Goal: Contribute content

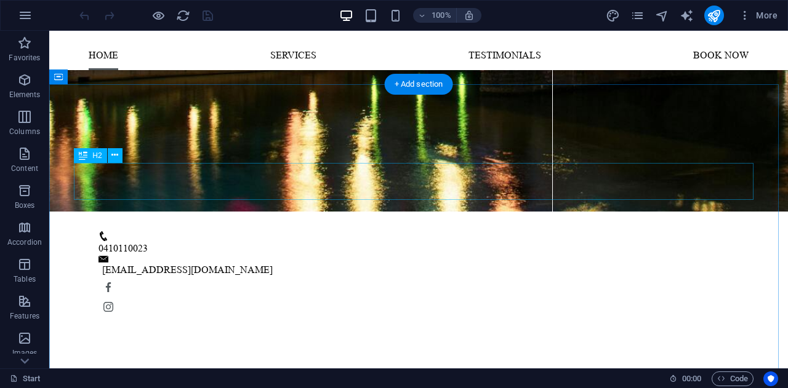
scroll to position [497, 0]
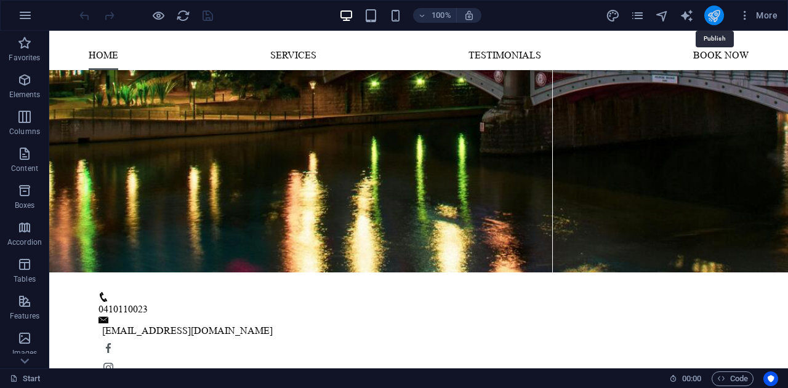
click at [714, 19] on icon "publish" at bounding box center [713, 16] width 14 height 14
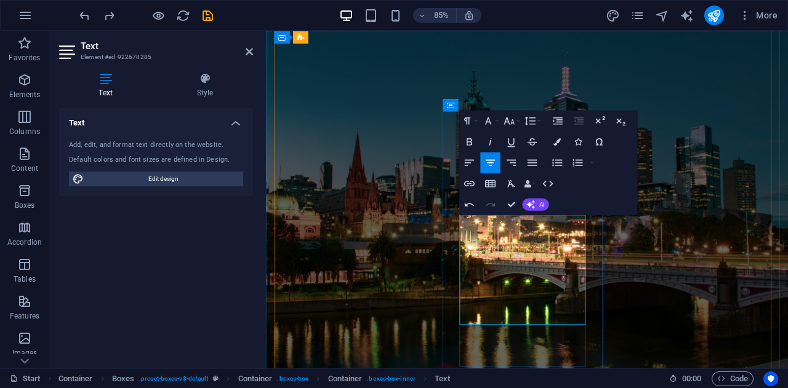
scroll to position [1982, 0]
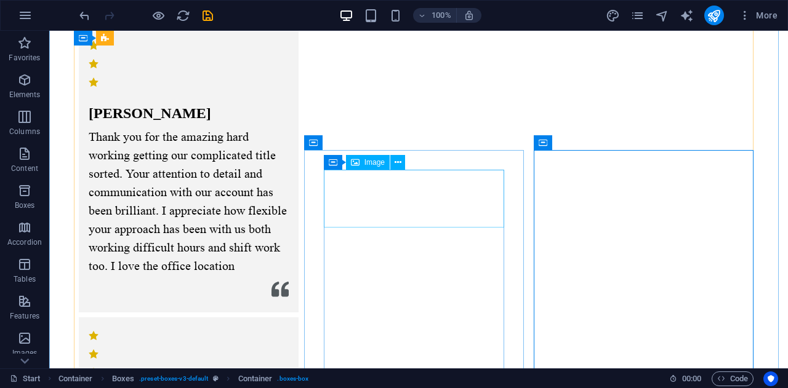
scroll to position [1851, 0]
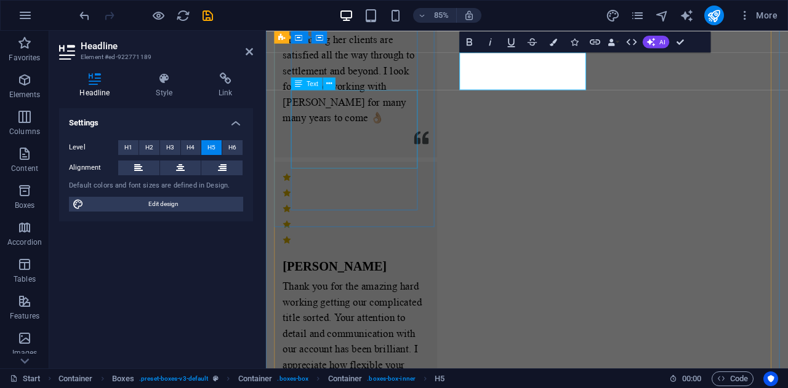
scroll to position [238, 4]
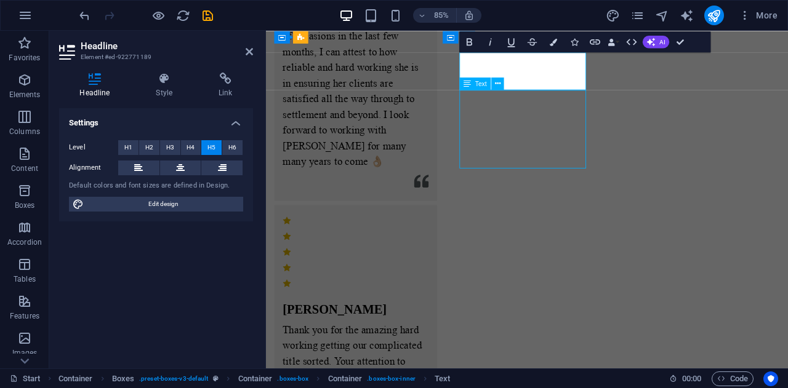
scroll to position [1851, 0]
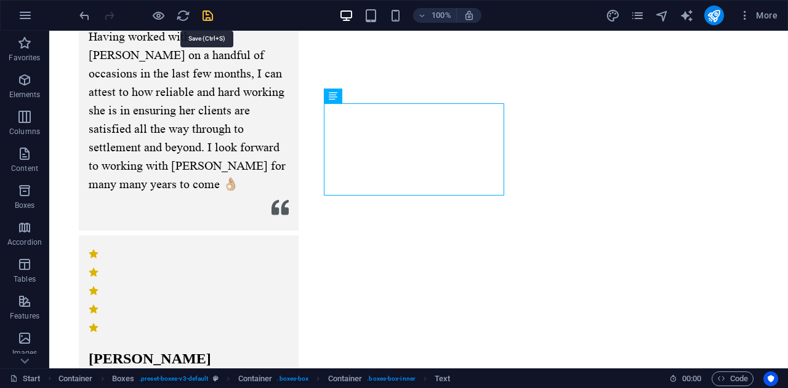
drag, startPoint x: 203, startPoint y: 15, endPoint x: 198, endPoint y: 86, distance: 70.4
click at [203, 15] on icon "save" at bounding box center [208, 16] width 14 height 14
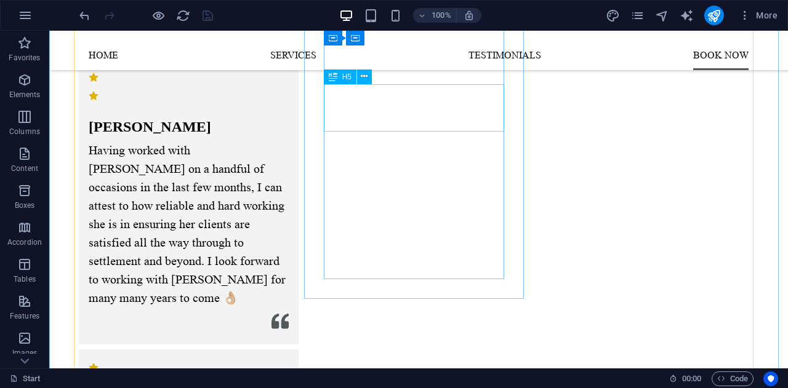
scroll to position [1723, 0]
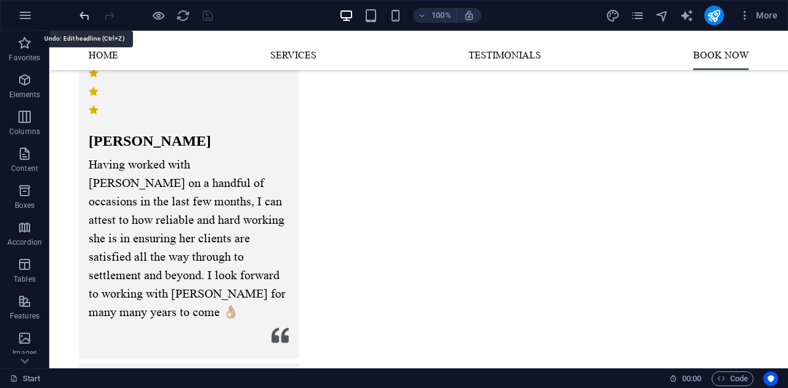
click at [87, 12] on icon "undo" at bounding box center [85, 16] width 14 height 14
click at [107, 15] on icon "redo" at bounding box center [109, 16] width 14 height 14
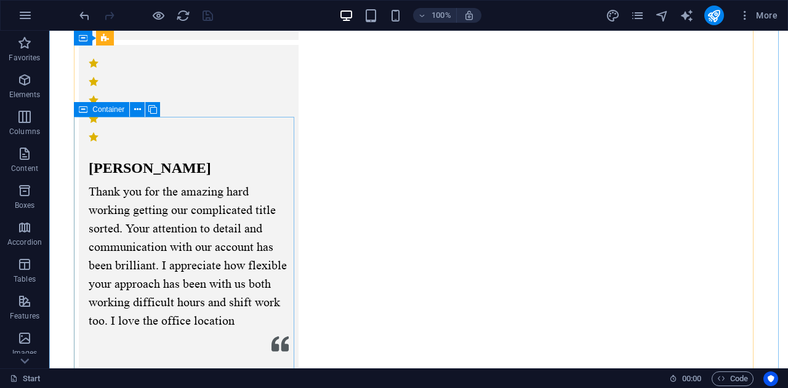
scroll to position [2055, 0]
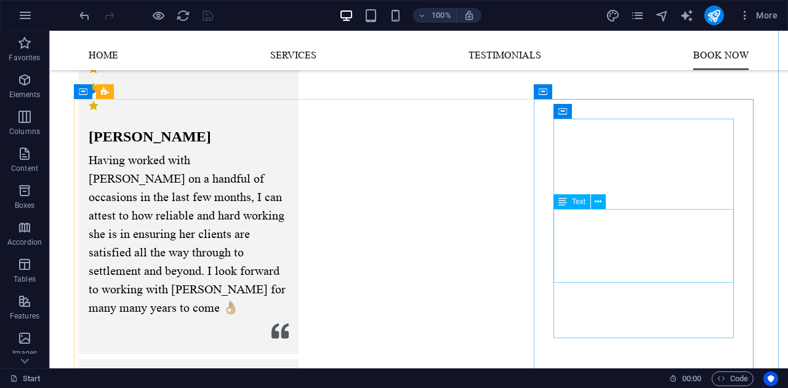
scroll to position [1725, 0]
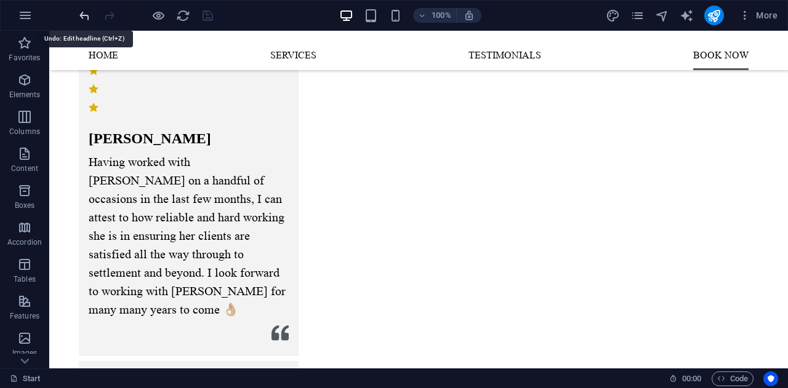
click at [86, 14] on icon "undo" at bounding box center [85, 16] width 14 height 14
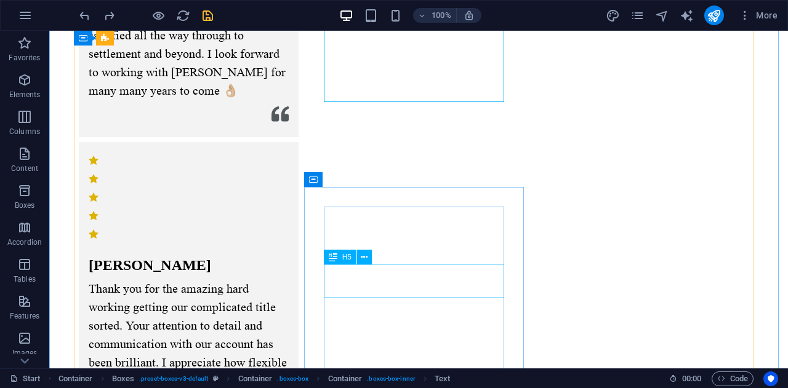
scroll to position [1945, 0]
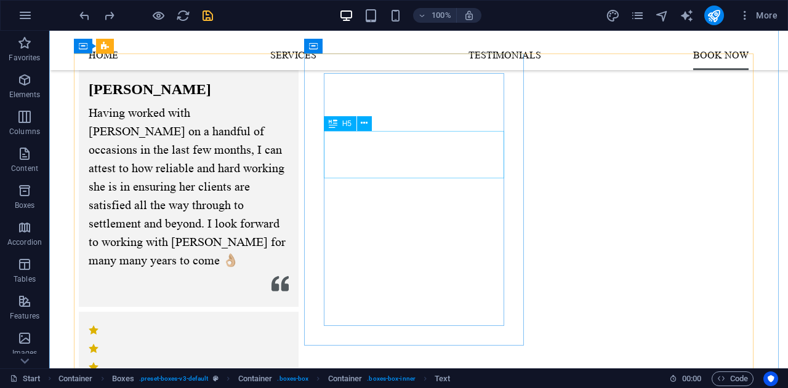
scroll to position [1774, 0]
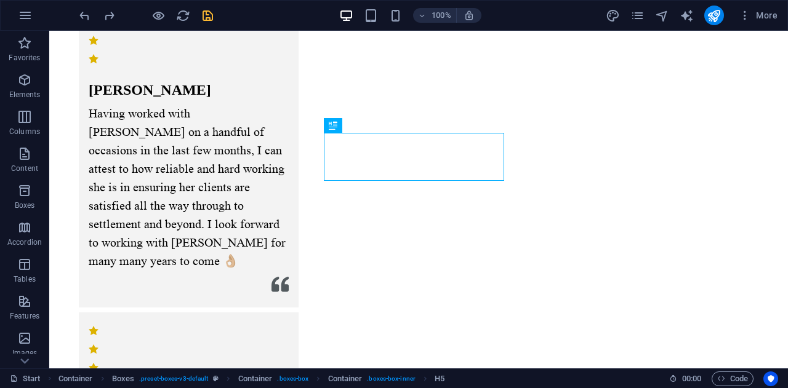
scroll to position [1841, 0]
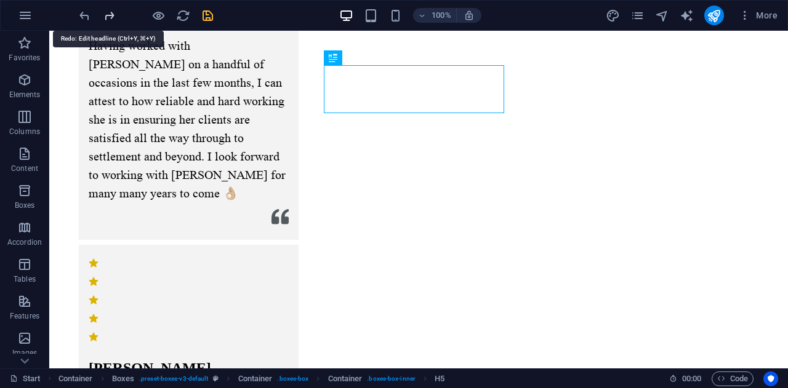
click at [113, 12] on icon "redo" at bounding box center [109, 16] width 14 height 14
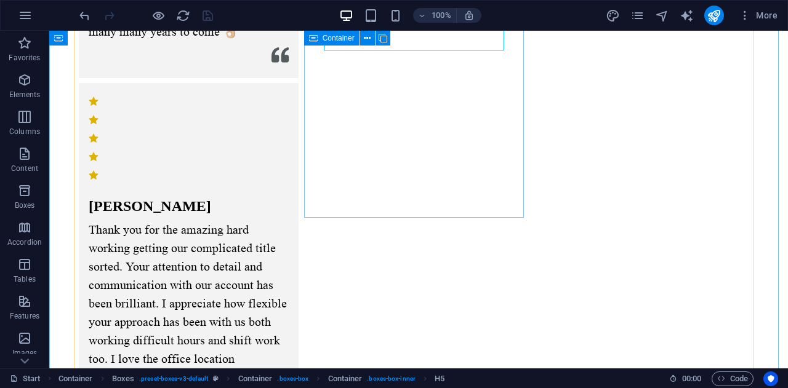
scroll to position [2006, 0]
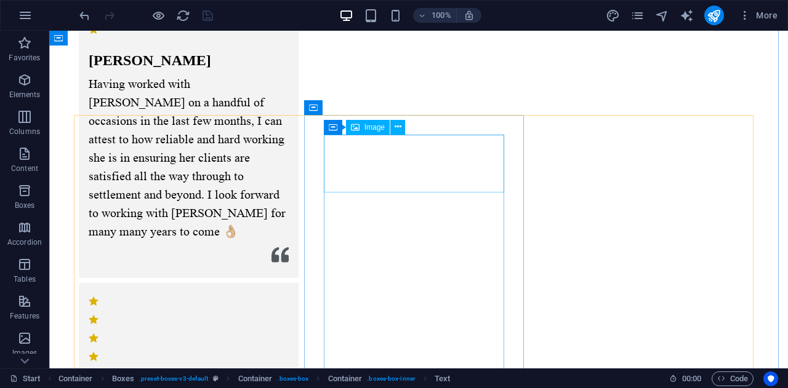
scroll to position [1822, 0]
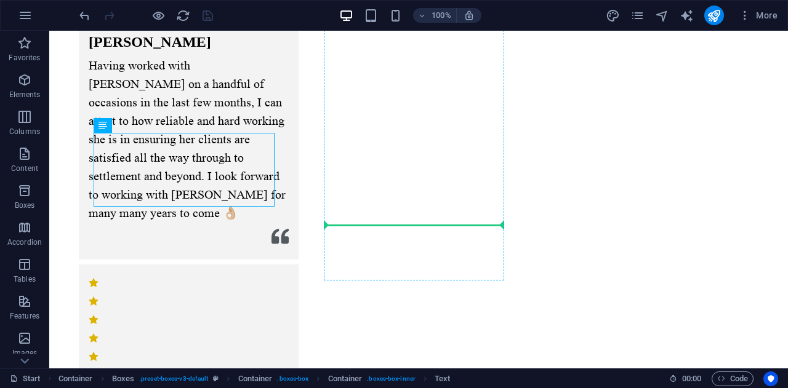
drag, startPoint x: 201, startPoint y: 148, endPoint x: 410, endPoint y: 176, distance: 210.5
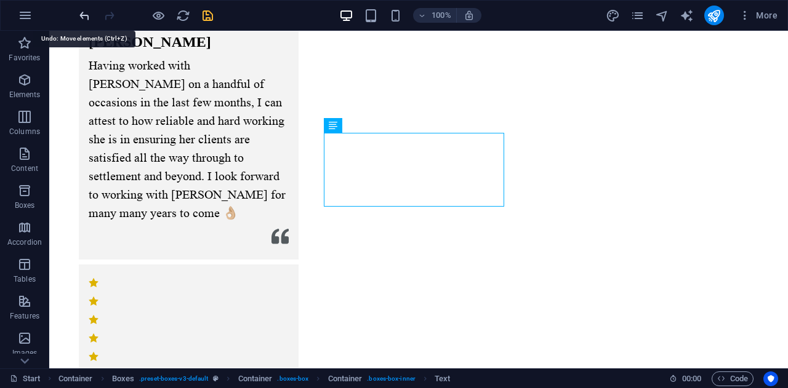
click at [86, 16] on icon "undo" at bounding box center [85, 16] width 14 height 14
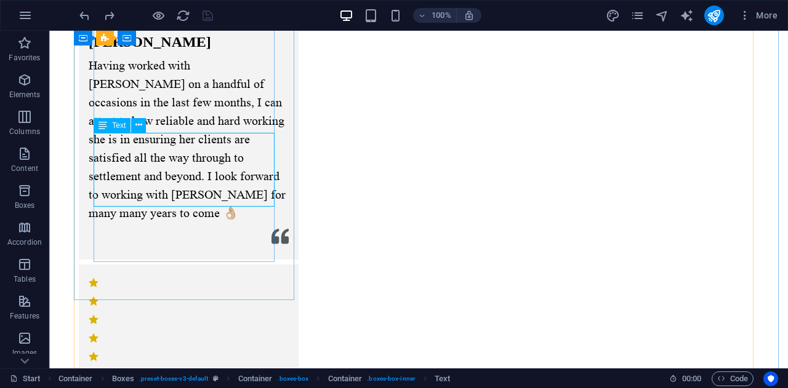
scroll to position [2032, 0]
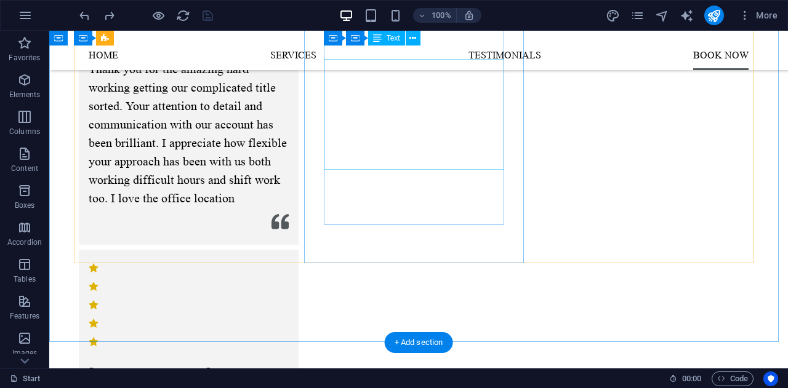
scroll to position [2155, 0]
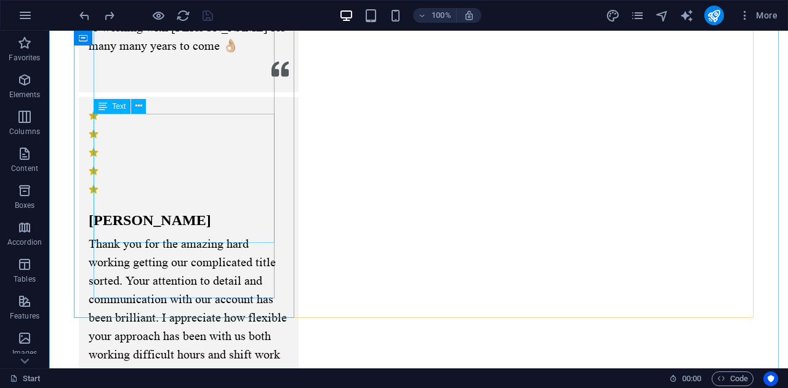
scroll to position [2154, 0]
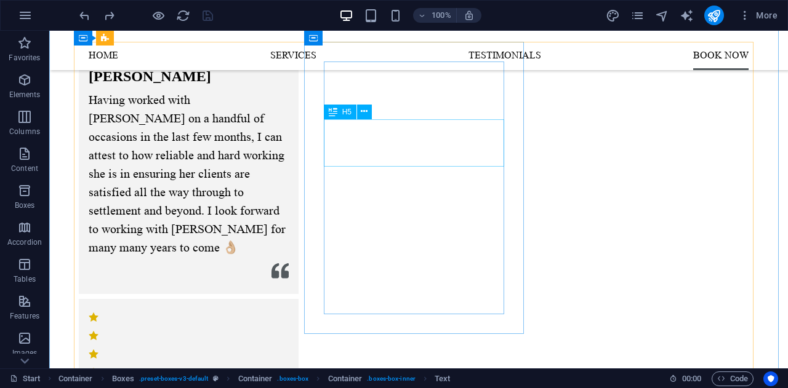
scroll to position [1787, 0]
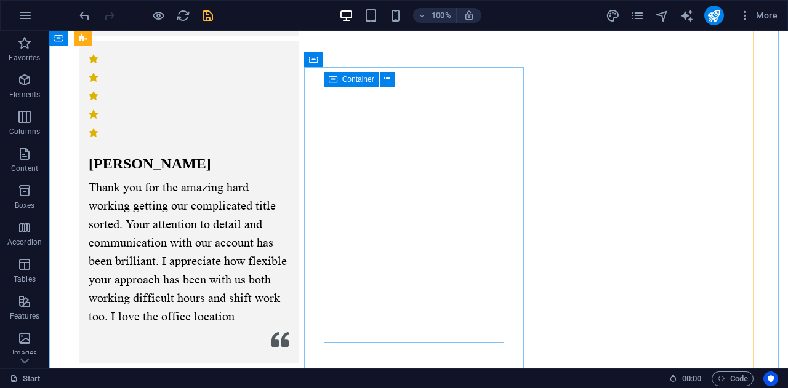
scroll to position [2047, 0]
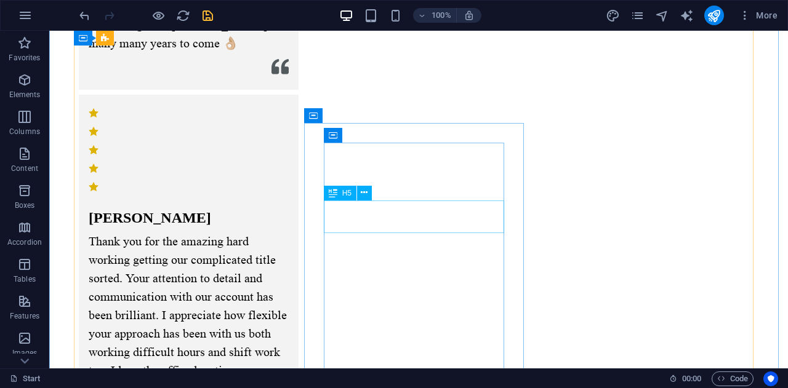
scroll to position [1993, 0]
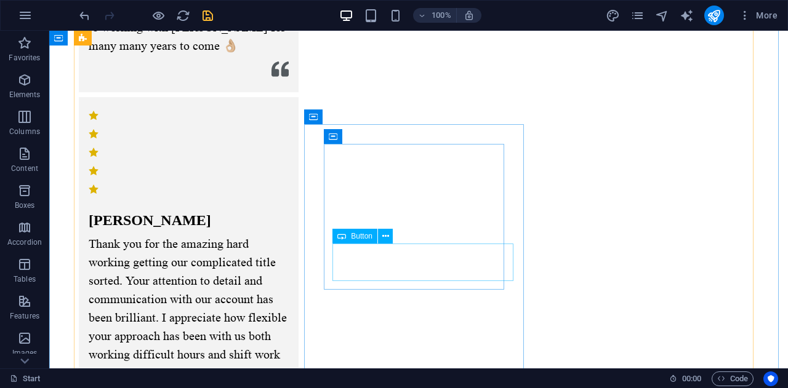
scroll to position [1990, 0]
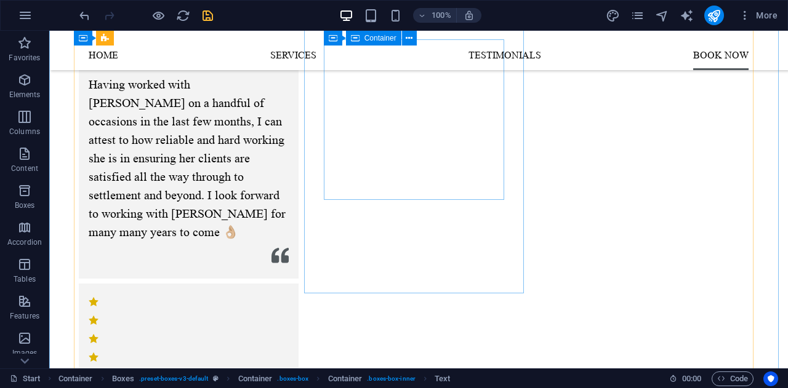
scroll to position [1801, 0]
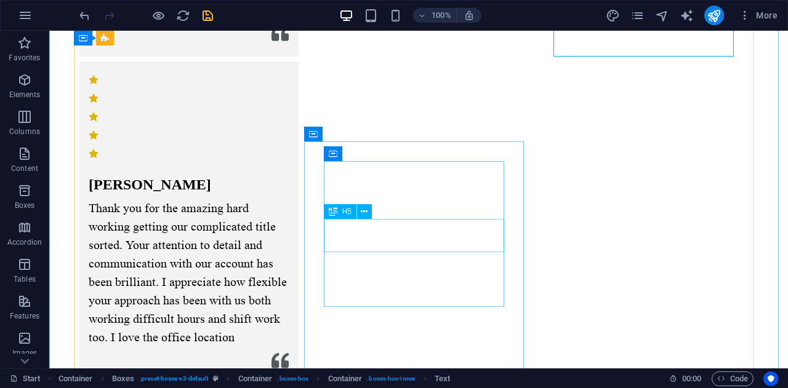
scroll to position [2027, 0]
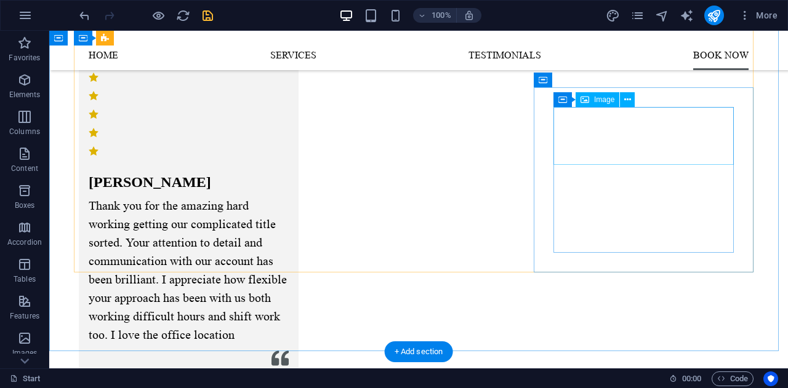
scroll to position [1785, 0]
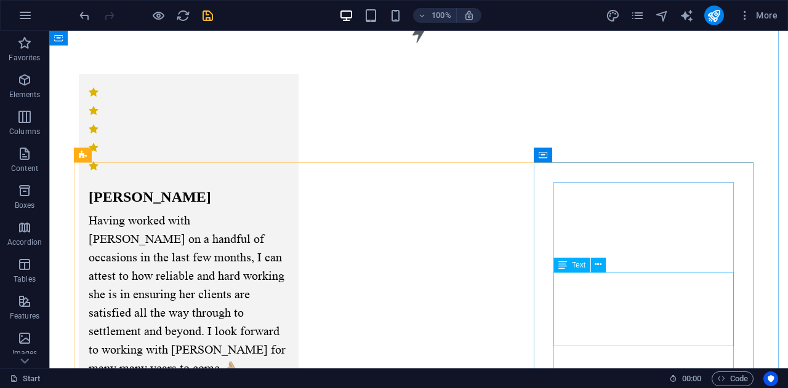
scroll to position [1671, 0]
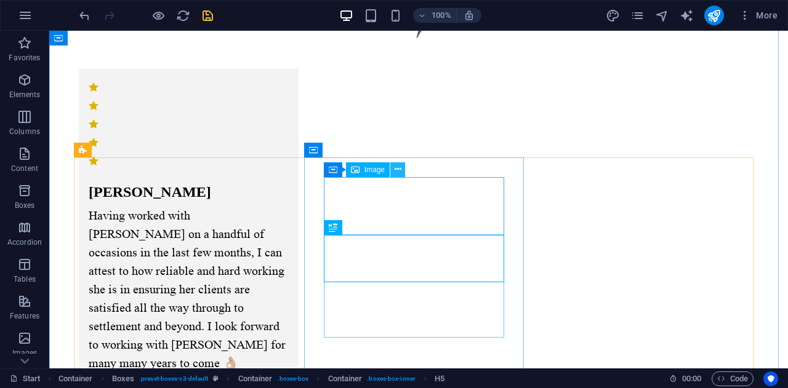
click at [404, 169] on button at bounding box center [397, 169] width 15 height 15
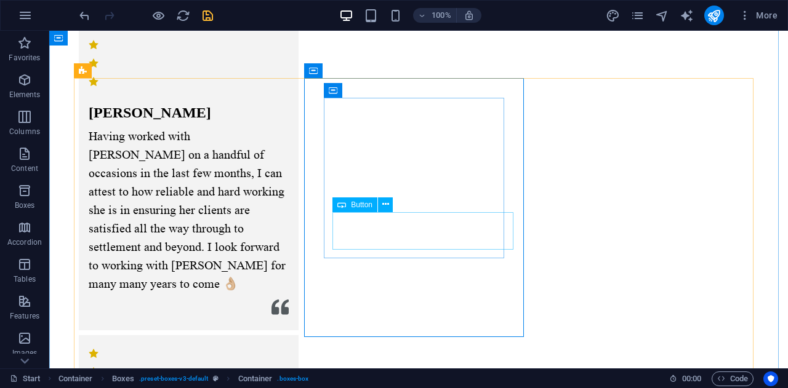
scroll to position [1751, 0]
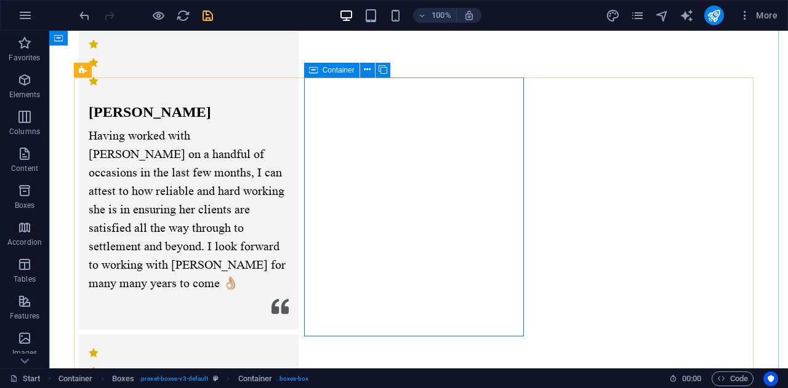
click at [363, 67] on button at bounding box center [367, 70] width 15 height 15
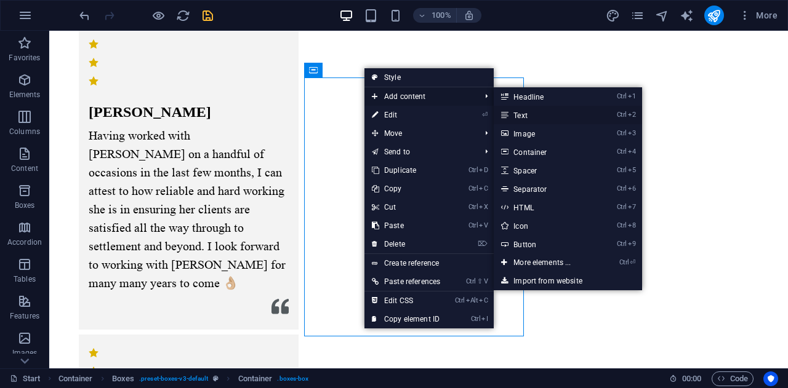
click at [533, 119] on link "Ctrl 2 Text" at bounding box center [545, 115] width 102 height 18
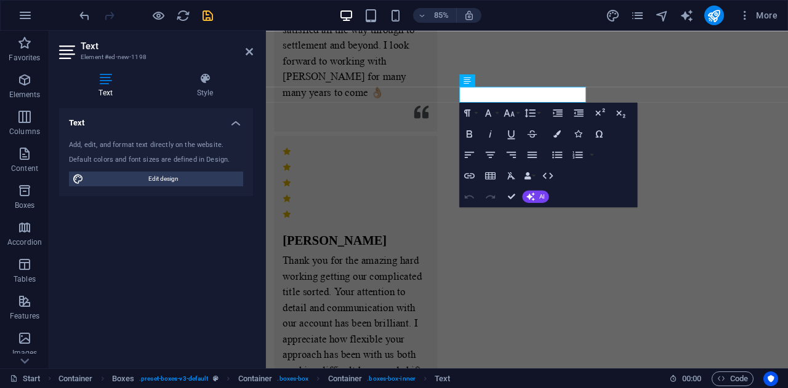
scroll to position [1738, 0]
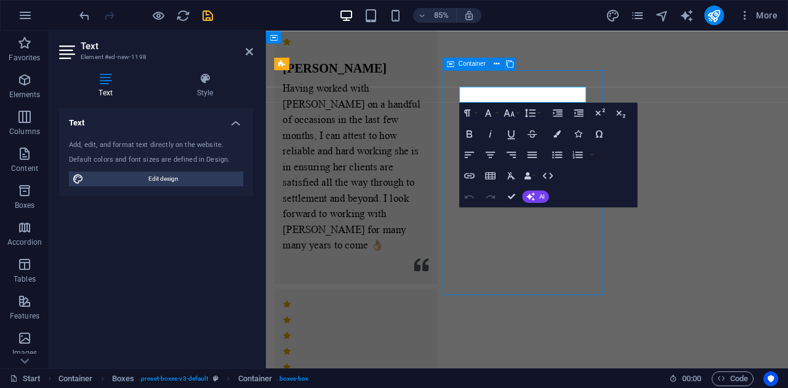
scroll to position [1751, 0]
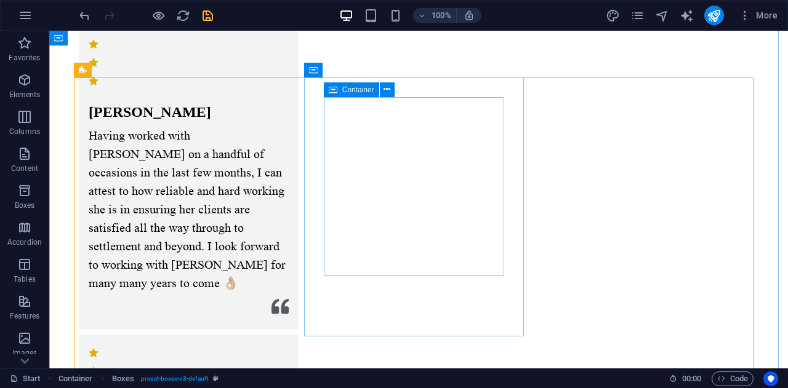
drag, startPoint x: 457, startPoint y: 108, endPoint x: 440, endPoint y: 178, distance: 72.1
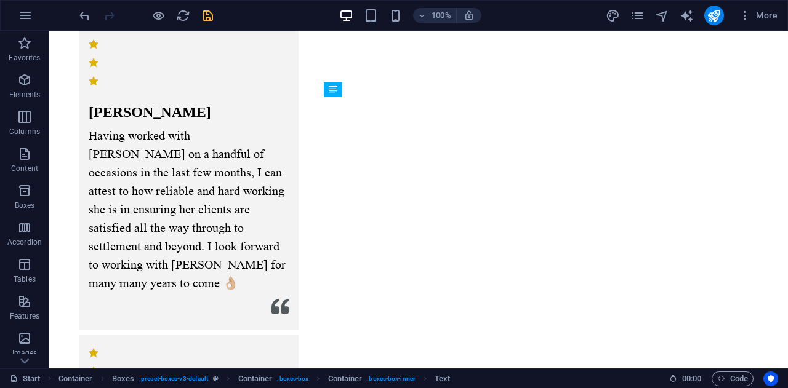
drag, startPoint x: 415, startPoint y: 101, endPoint x: 420, endPoint y: 210, distance: 109.1
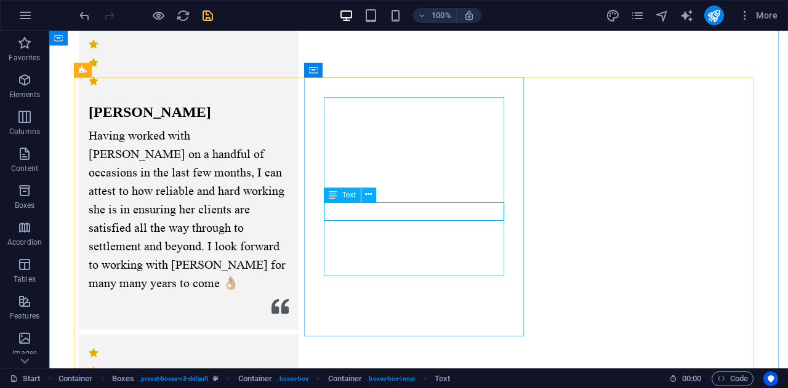
click at [365, 195] on icon at bounding box center [368, 194] width 7 height 13
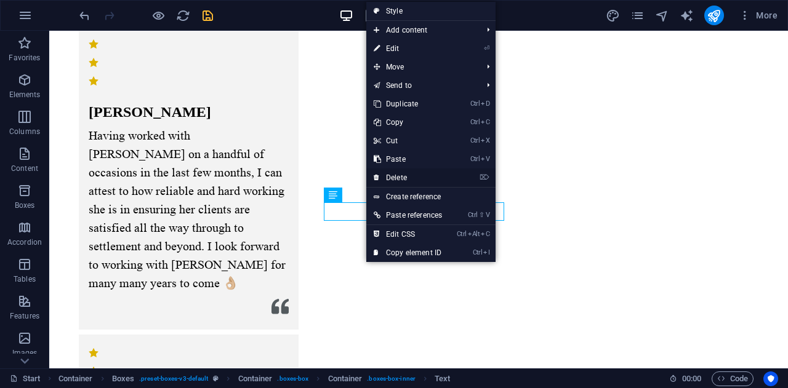
click at [399, 183] on link "⌦ Delete" at bounding box center [407, 178] width 83 height 18
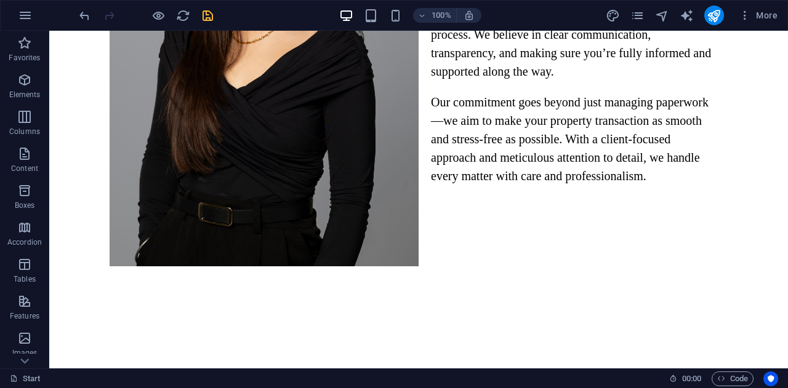
scroll to position [1289, 0]
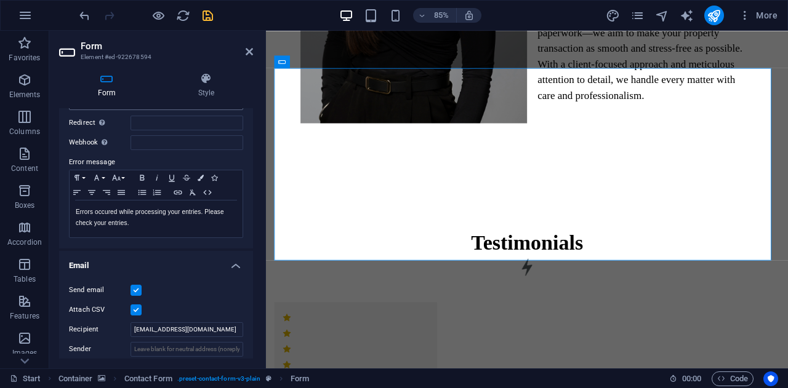
scroll to position [190, 0]
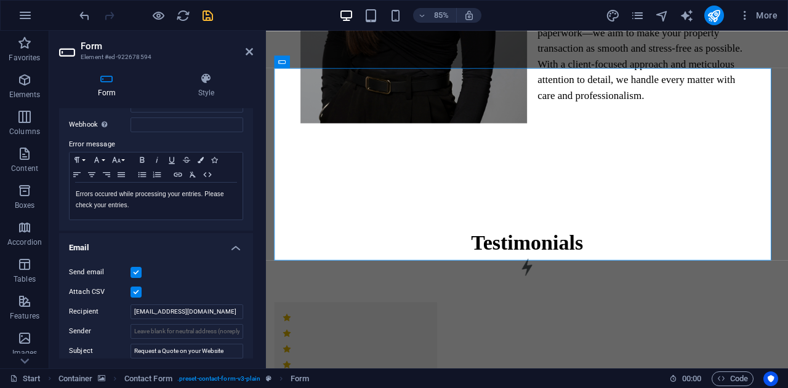
click at [131, 294] on label at bounding box center [135, 292] width 11 height 11
click at [0, 0] on input "Attach CSV" at bounding box center [0, 0] width 0 height 0
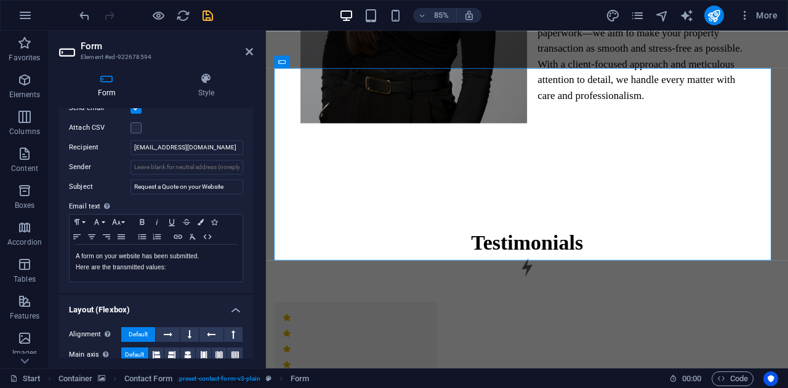
scroll to position [428, 0]
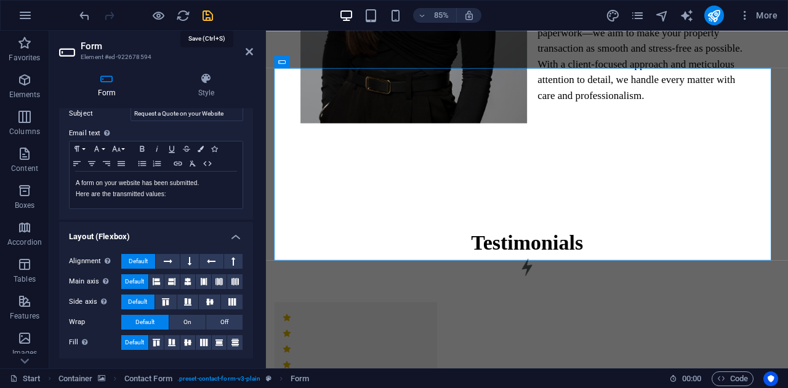
click at [213, 9] on icon "save" at bounding box center [208, 16] width 14 height 14
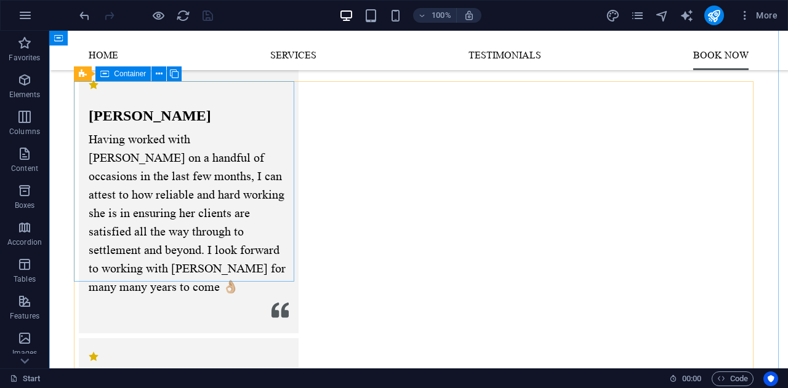
scroll to position [1748, 0]
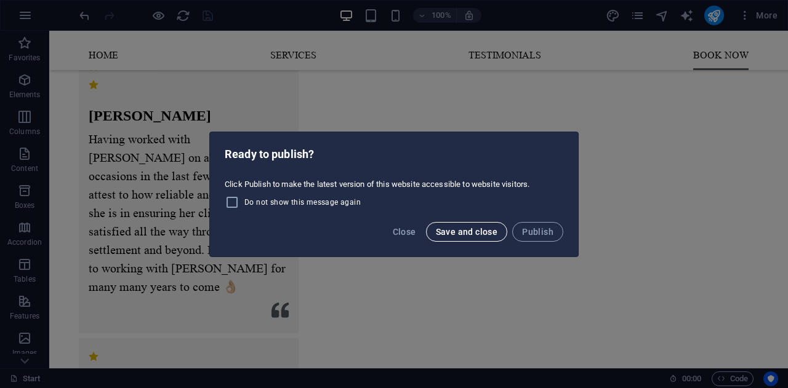
click at [489, 231] on span "Save and close" at bounding box center [467, 232] width 62 height 10
